Goal: Task Accomplishment & Management: Use online tool/utility

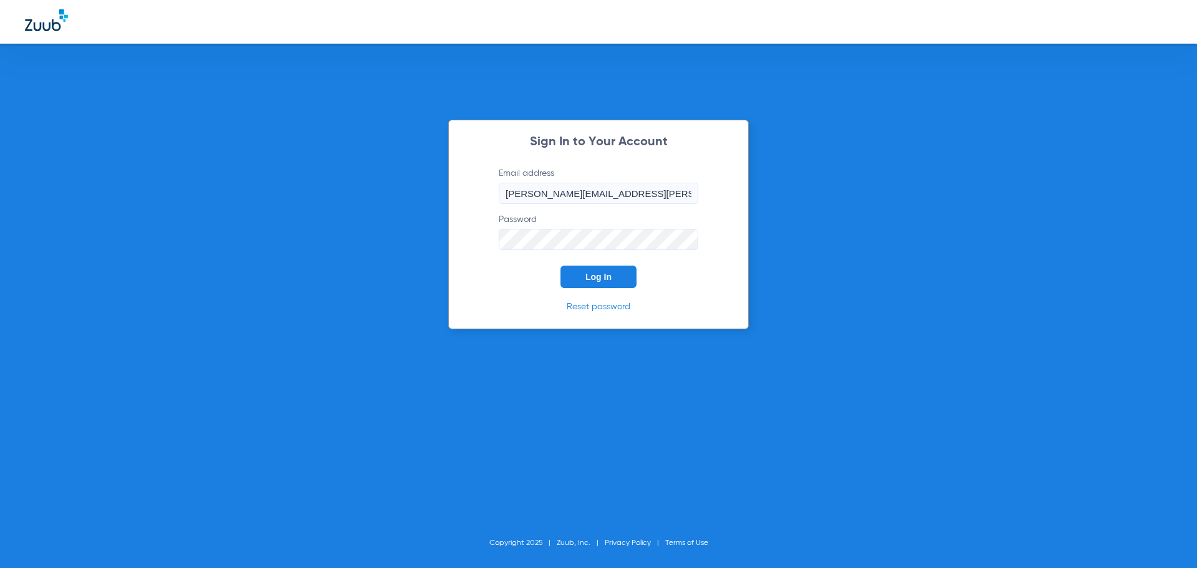
click at [597, 283] on button "Log In" at bounding box center [599, 277] width 76 height 22
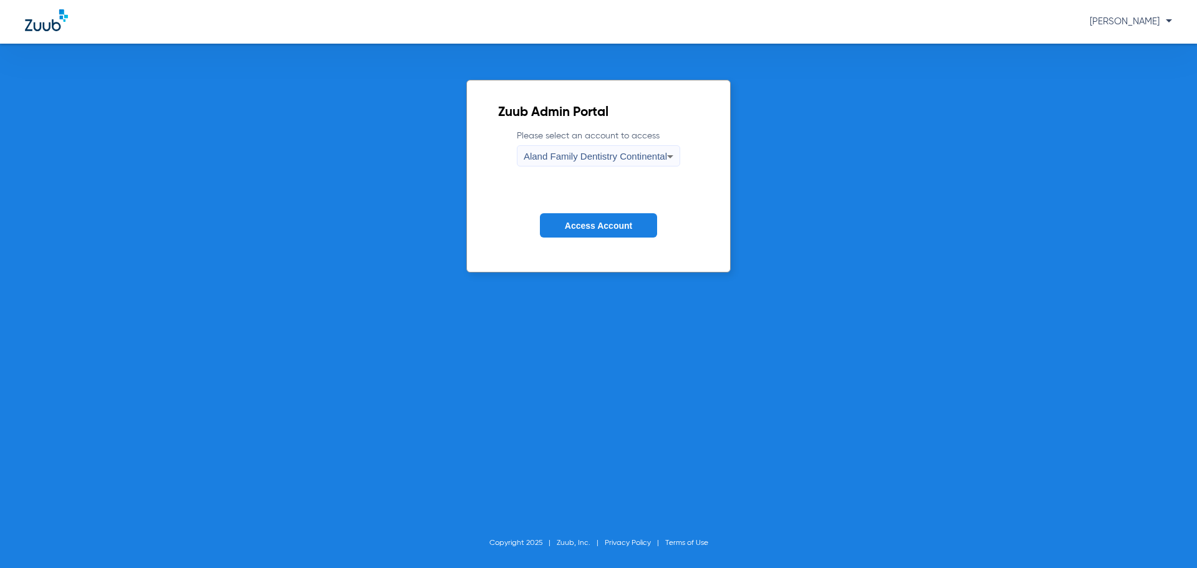
click at [563, 157] on span "Aland Family Dentistry Continental" at bounding box center [595, 156] width 143 height 11
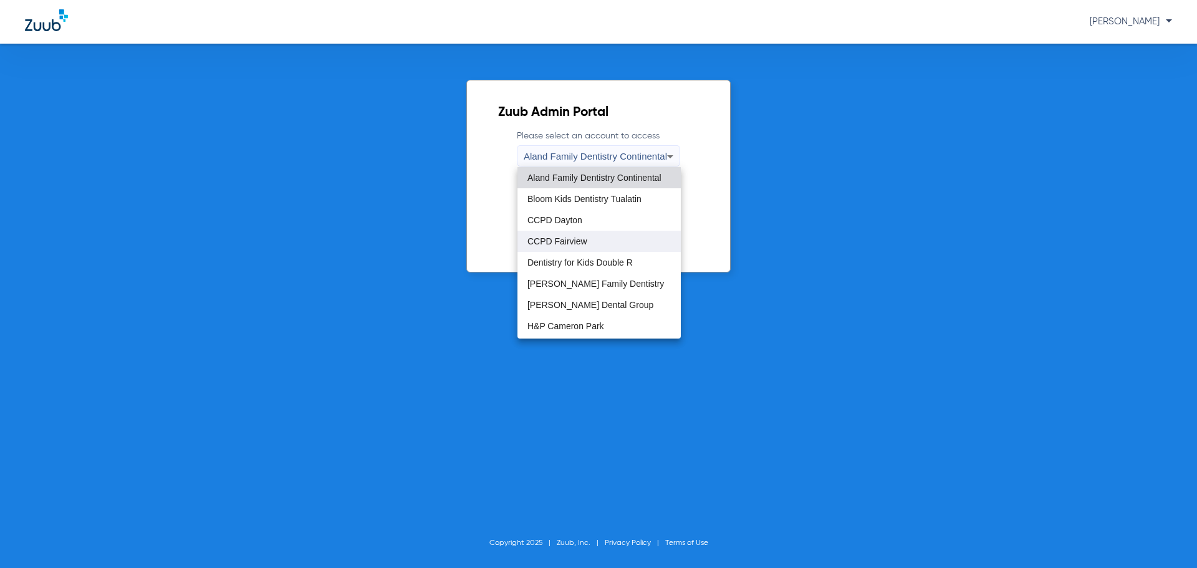
click at [562, 242] on span "CCPD Fairview" at bounding box center [558, 241] width 60 height 9
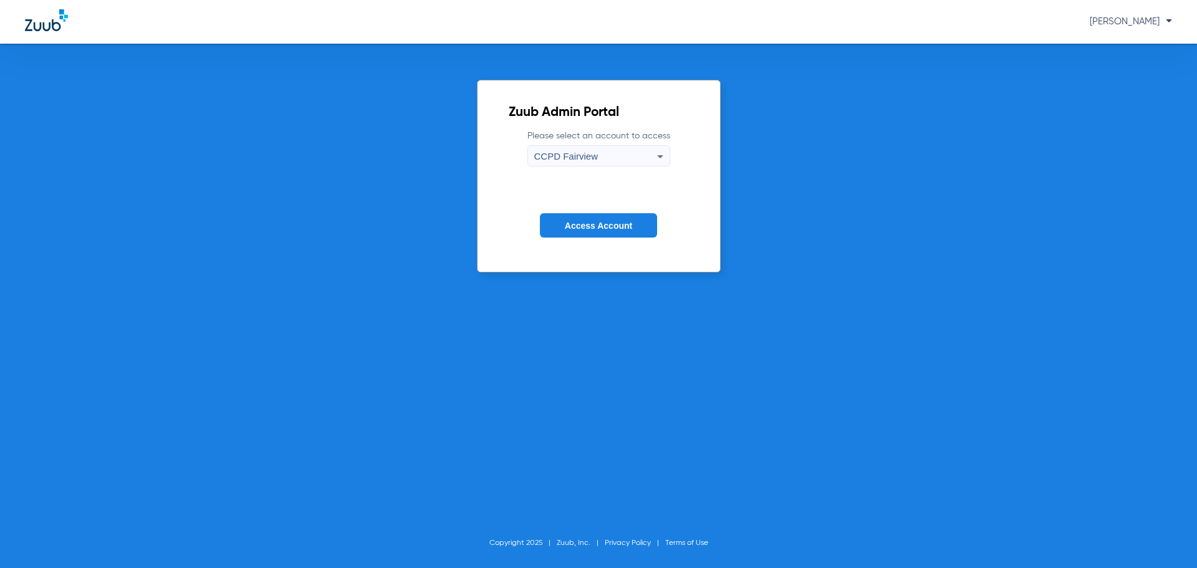
click at [569, 236] on button "Access Account" at bounding box center [598, 225] width 117 height 24
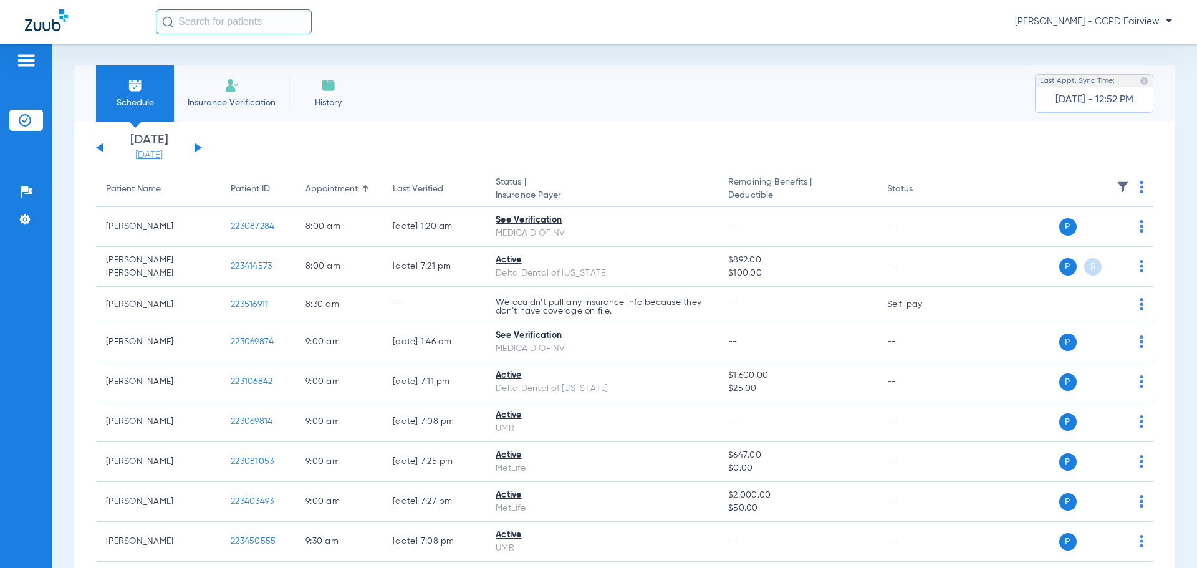
click at [158, 149] on link "[DATE]" at bounding box center [149, 155] width 75 height 12
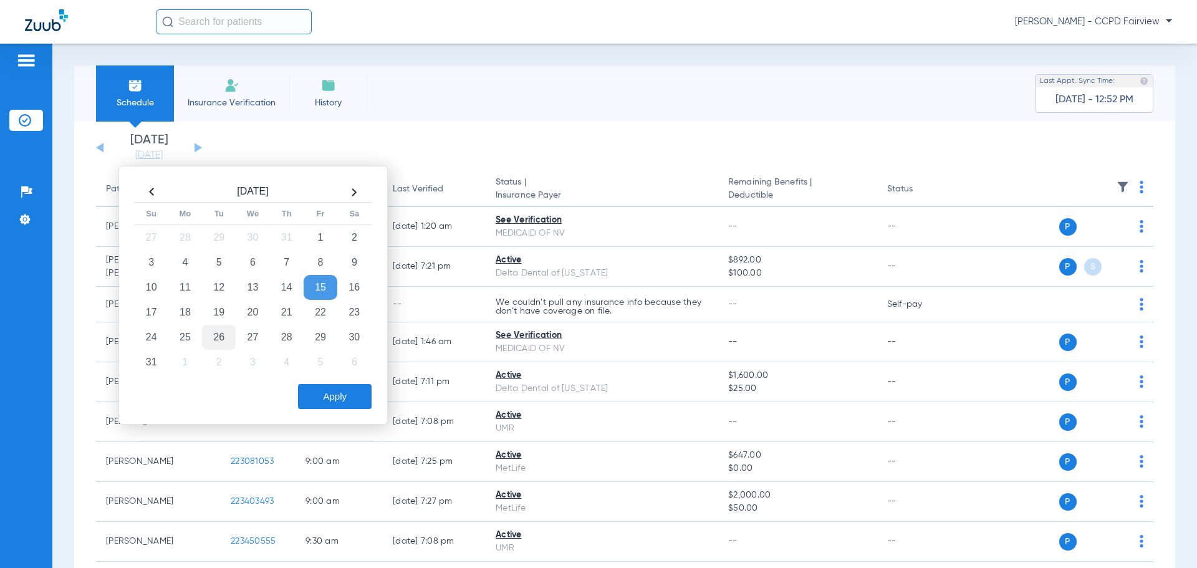
click at [222, 333] on td "26" at bounding box center [219, 337] width 34 height 25
click at [314, 394] on button "Apply" at bounding box center [335, 396] width 74 height 25
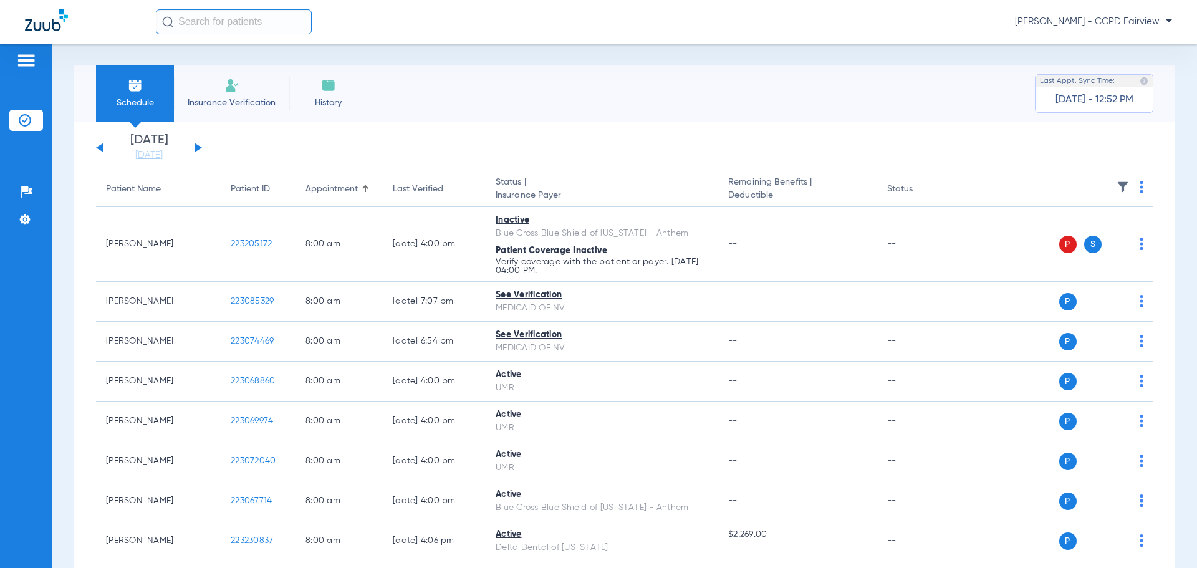
click at [1117, 184] on img at bounding box center [1123, 187] width 12 height 12
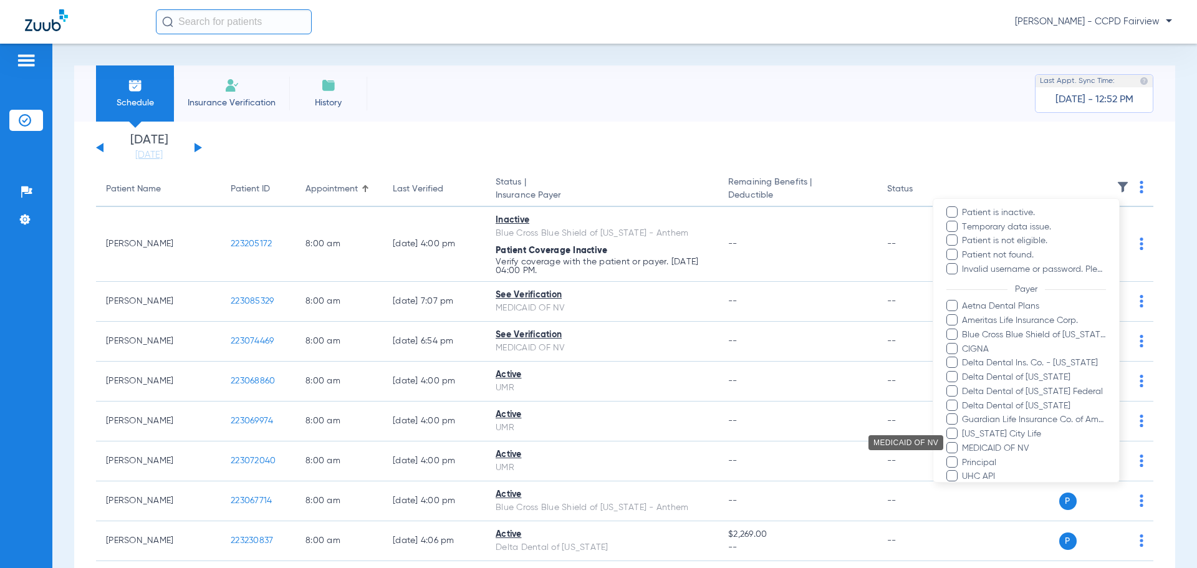
scroll to position [187, 0]
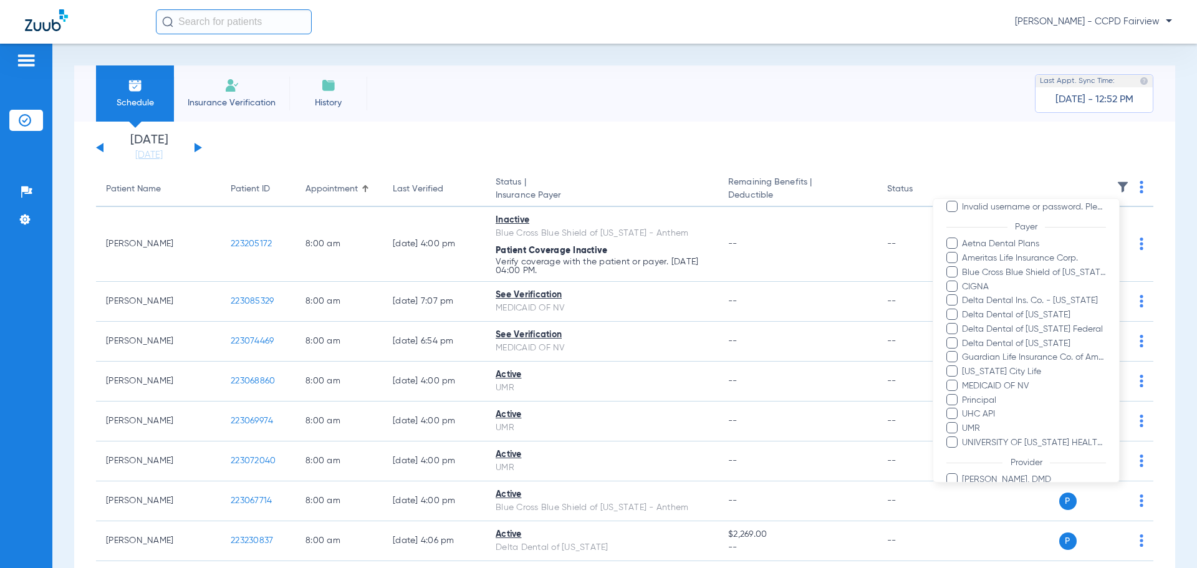
click at [953, 442] on span at bounding box center [952, 442] width 11 height 11
click at [964, 452] on input "UNIVERSITY OF [US_STATE] HEALTH PLAN" at bounding box center [964, 452] width 0 height 0
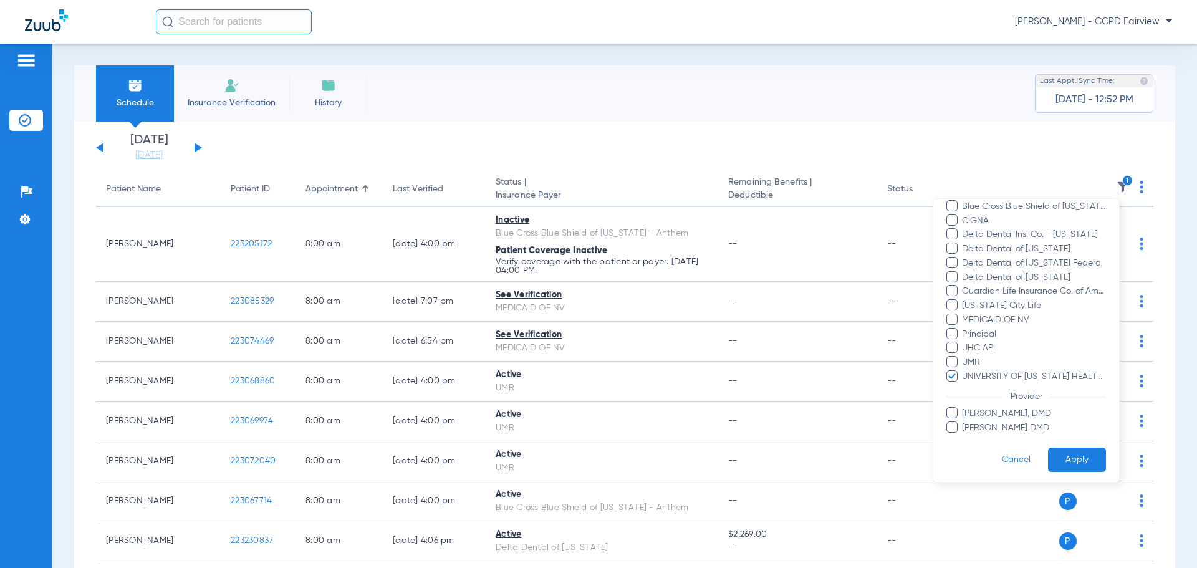
scroll to position [256, 0]
click at [1053, 450] on button "Apply" at bounding box center [1077, 457] width 58 height 24
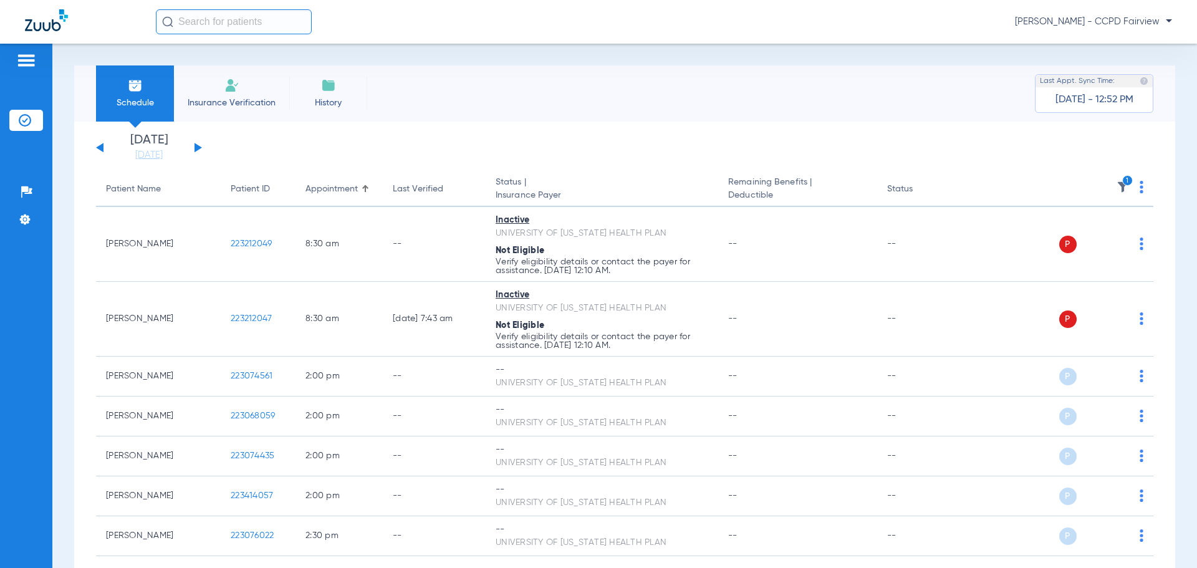
click at [1134, 188] on th "1" at bounding box center [1058, 189] width 193 height 35
click at [1130, 190] on th "1" at bounding box center [1058, 189] width 193 height 35
click at [1140, 188] on img at bounding box center [1142, 187] width 4 height 12
click at [1071, 238] on span "Verify All" at bounding box center [1086, 236] width 75 height 9
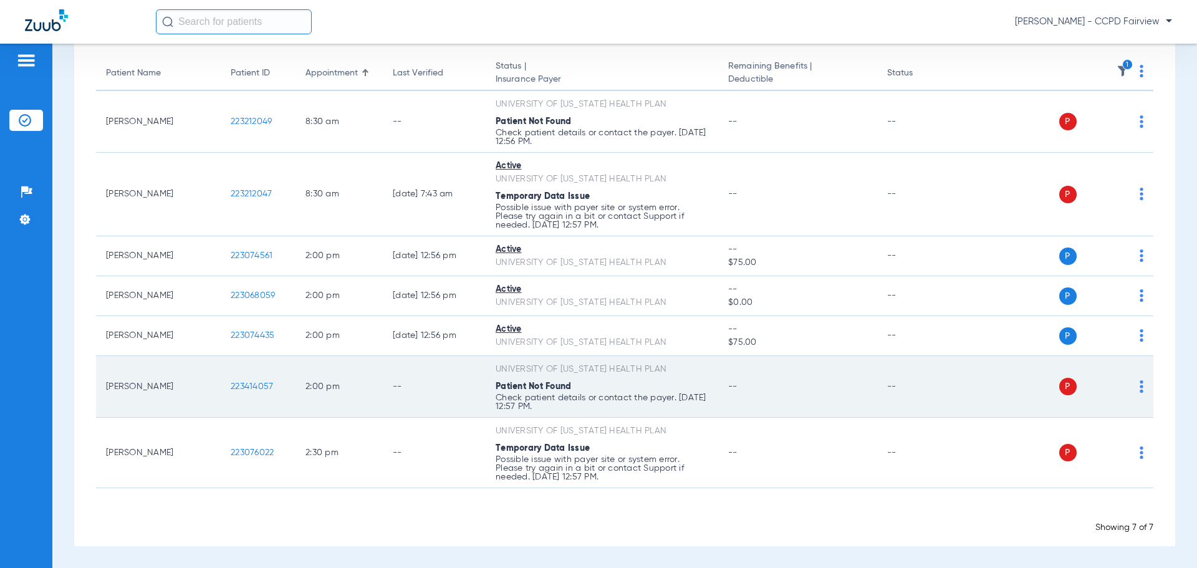
scroll to position [54, 0]
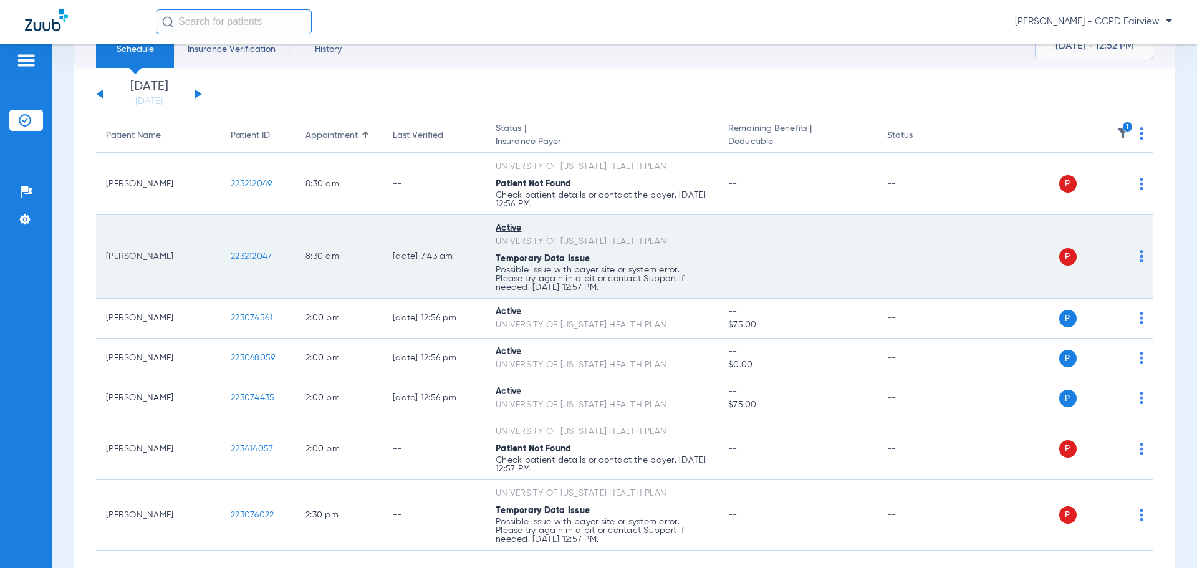
click at [1140, 257] on img at bounding box center [1142, 256] width 4 height 12
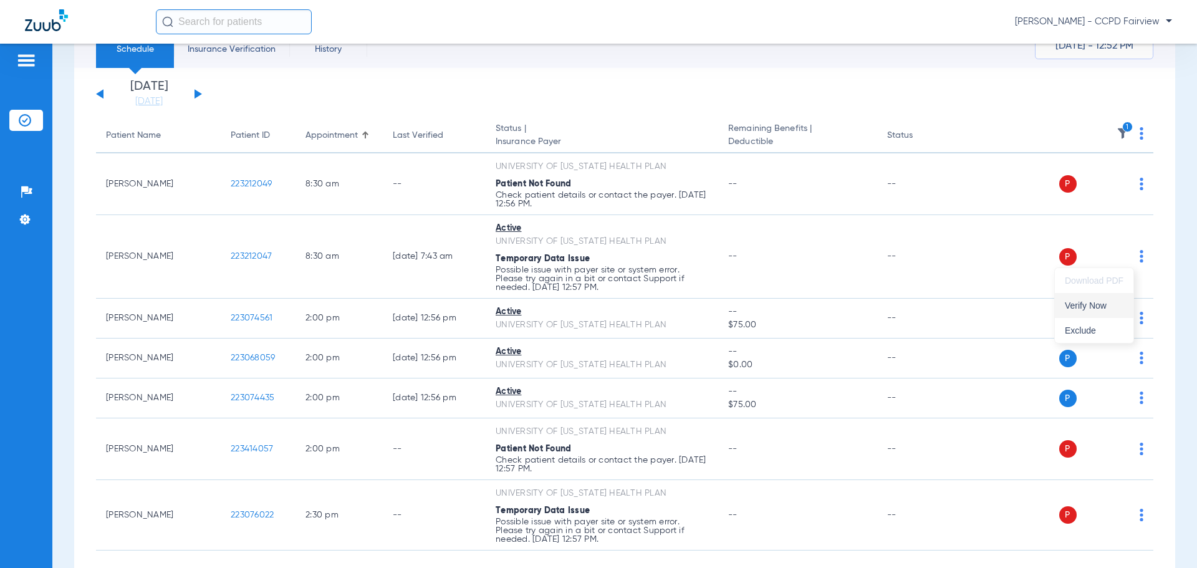
click at [1089, 315] on button "Verify Now" at bounding box center [1094, 305] width 79 height 25
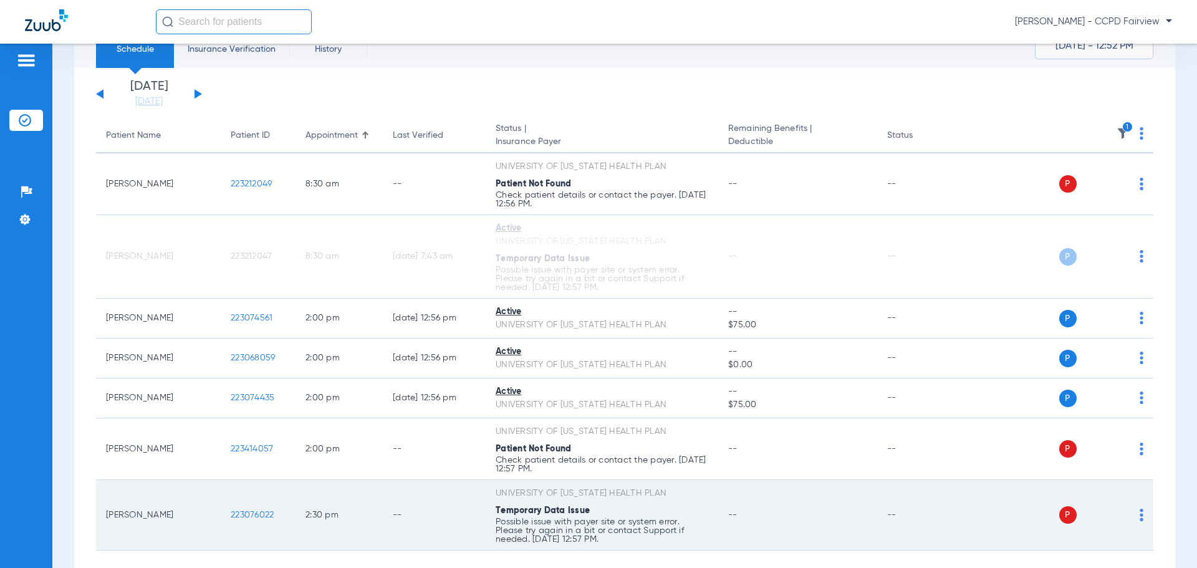
click at [1140, 514] on img at bounding box center [1142, 515] width 4 height 12
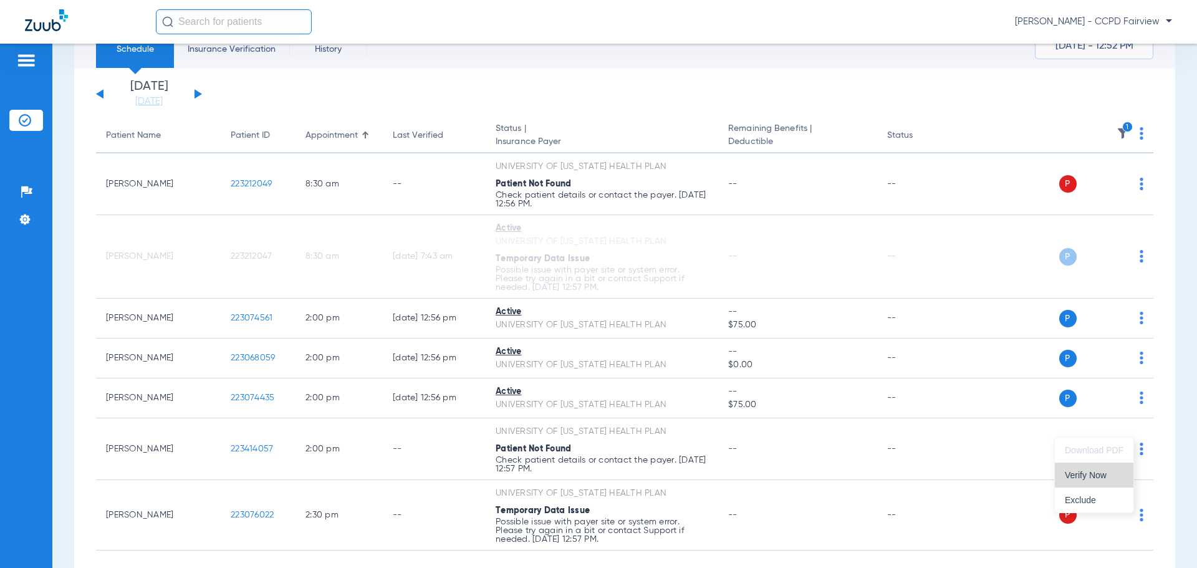
click at [1084, 478] on span "Verify Now" at bounding box center [1094, 475] width 59 height 9
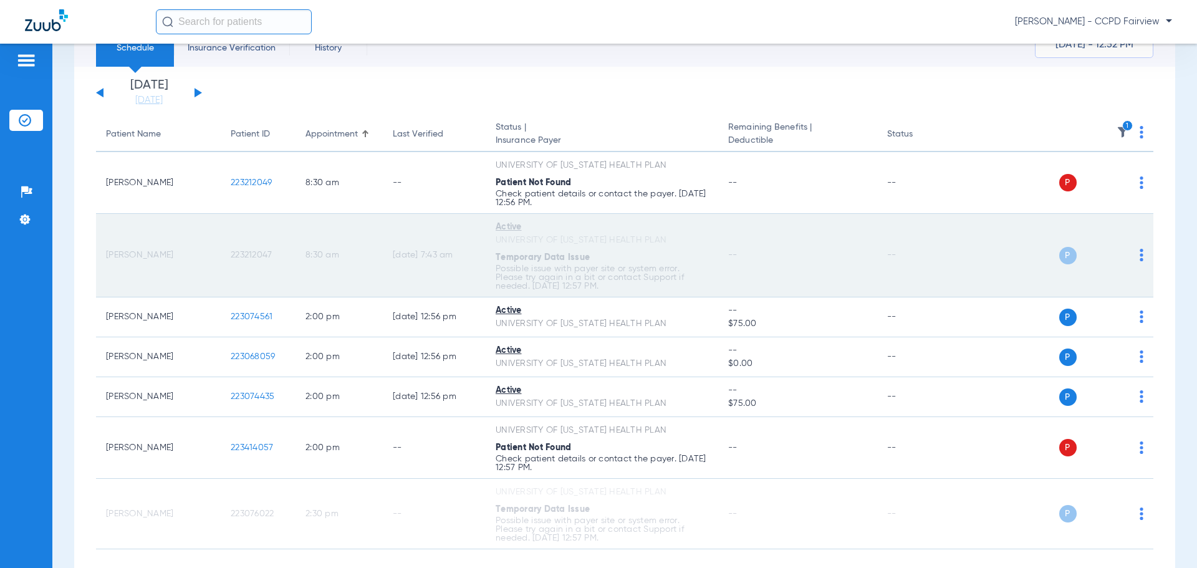
scroll to position [0, 0]
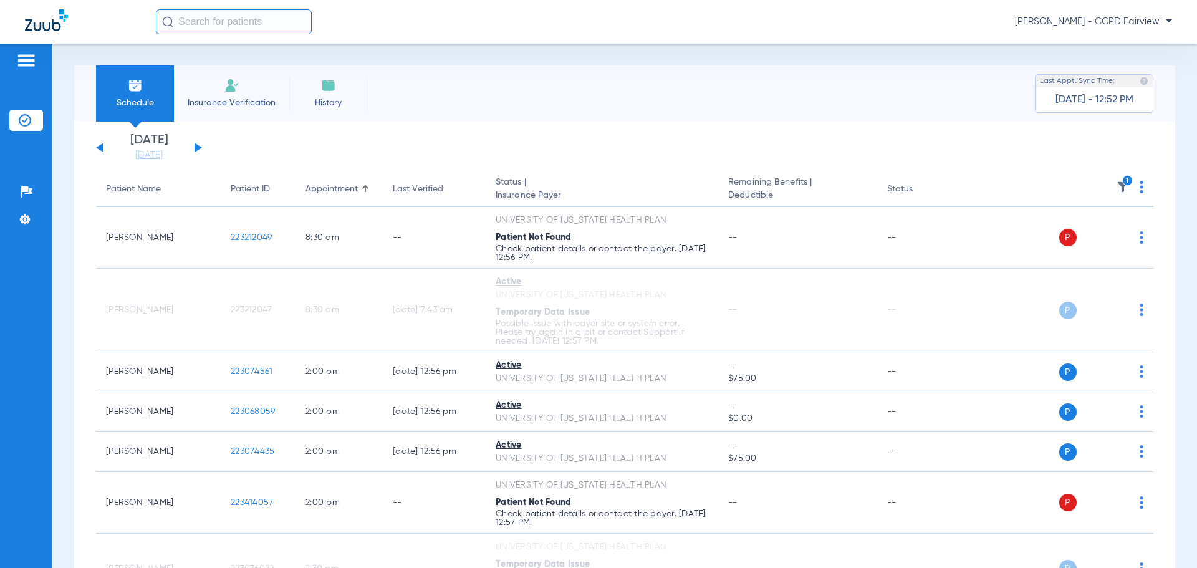
click at [191, 140] on div "[DATE] [DATE] [DATE] [DATE] [DATE] [DATE] [DATE] [DATE] [DATE] [DATE] [DATE] [D…" at bounding box center [149, 147] width 106 height 27
click at [197, 148] on button at bounding box center [198, 147] width 7 height 9
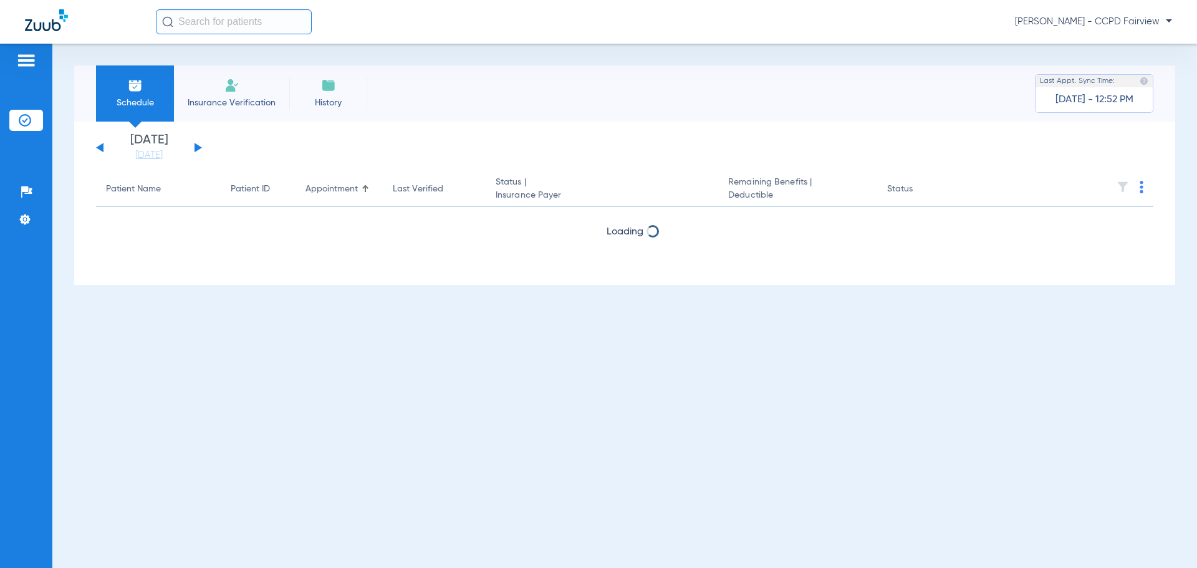
click at [198, 148] on button at bounding box center [198, 147] width 7 height 9
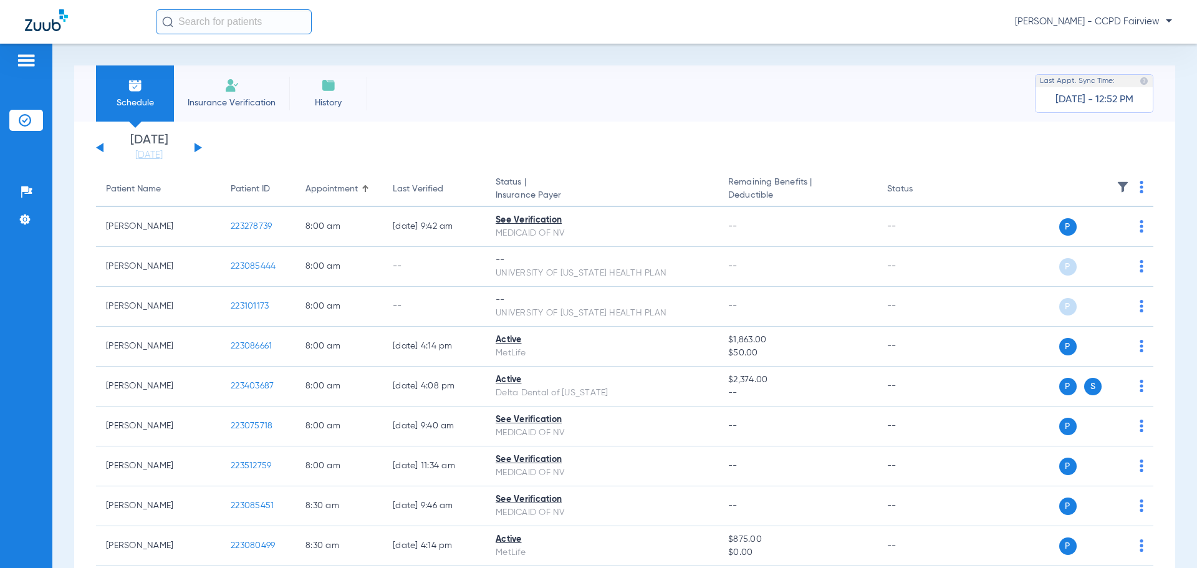
click at [97, 148] on div "[DATE] [DATE] [DATE] [DATE] [DATE] [DATE] [DATE] [DATE] [DATE] [DATE] [DATE] [D…" at bounding box center [149, 147] width 106 height 27
click at [99, 148] on button at bounding box center [99, 147] width 7 height 9
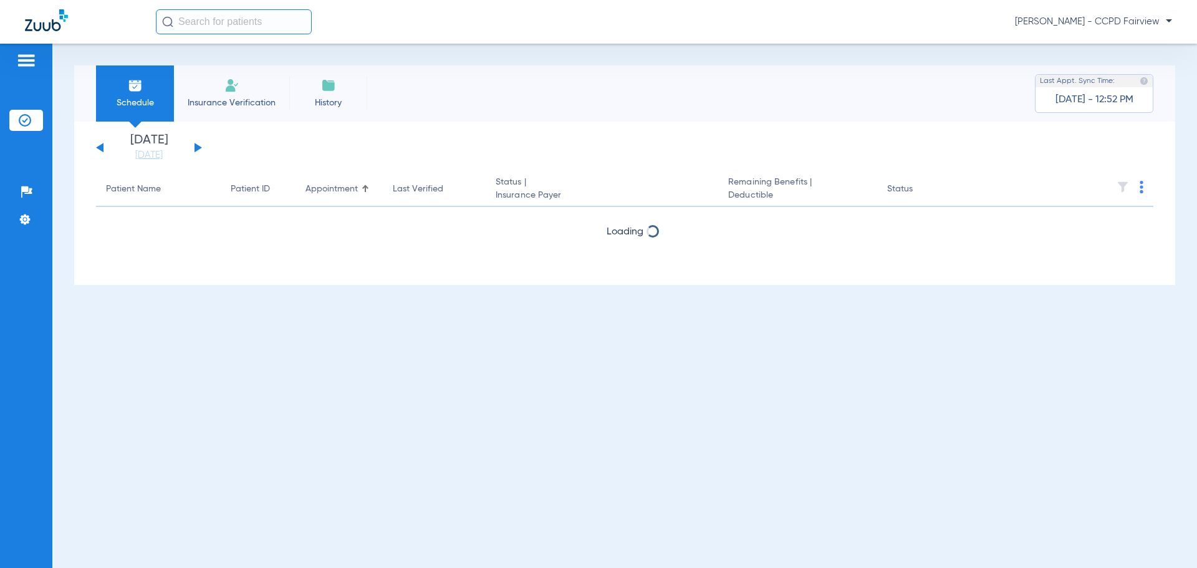
click at [99, 148] on button at bounding box center [99, 147] width 7 height 9
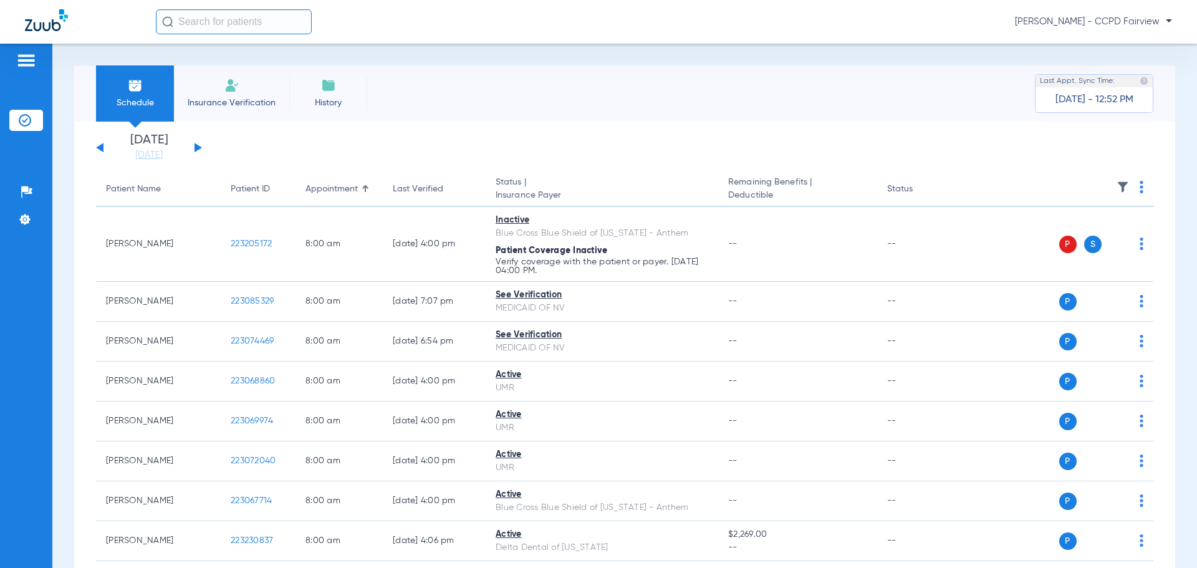
click at [1117, 188] on img at bounding box center [1123, 187] width 12 height 12
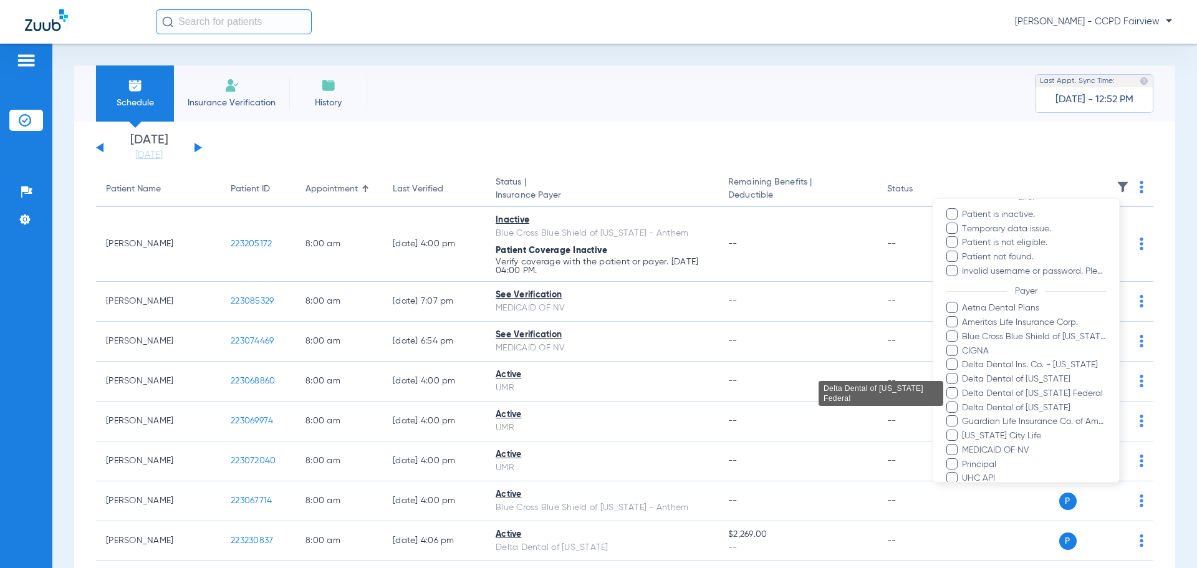
scroll to position [249, 0]
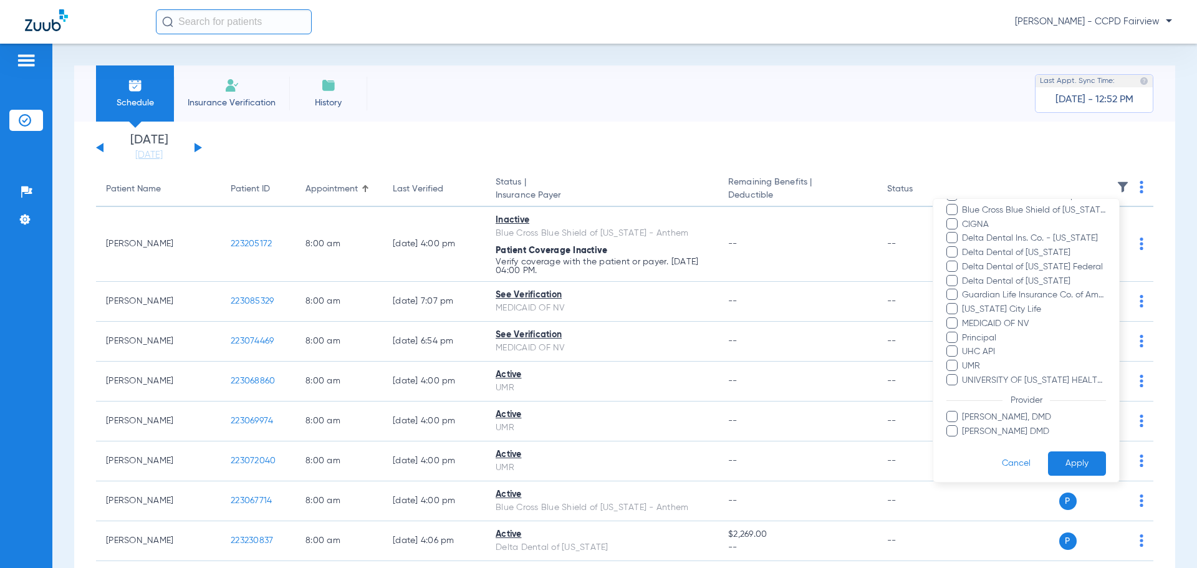
click at [955, 384] on span at bounding box center [952, 379] width 11 height 11
click at [964, 389] on input "UNIVERSITY OF [US_STATE] HEALTH PLAN" at bounding box center [964, 389] width 0 height 0
click at [1055, 460] on button "Apply" at bounding box center [1077, 464] width 58 height 24
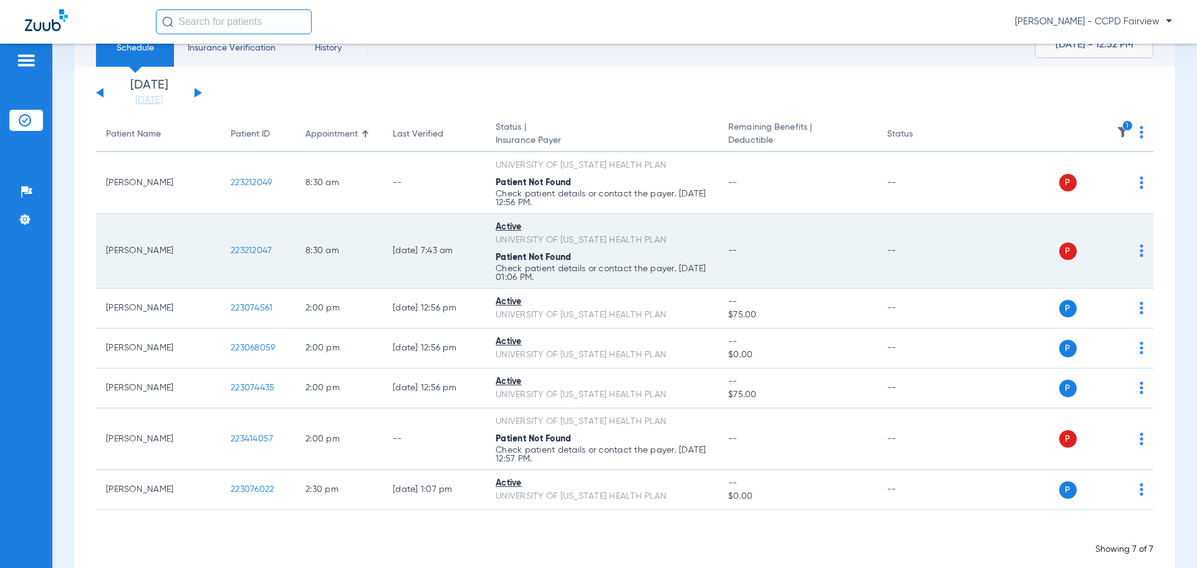
scroll to position [77, 0]
